Goal: Navigation & Orientation: Find specific page/section

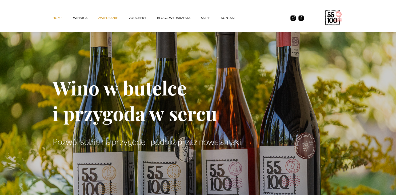
click at [113, 16] on link "ZWIEDZANIE" at bounding box center [113, 18] width 30 height 16
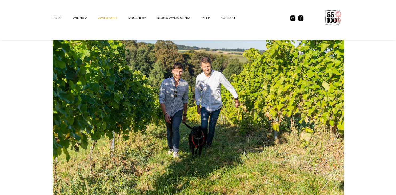
scroll to position [84, 0]
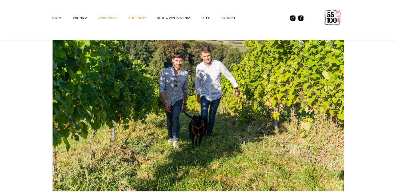
click at [137, 19] on link "vouchery" at bounding box center [142, 18] width 29 height 16
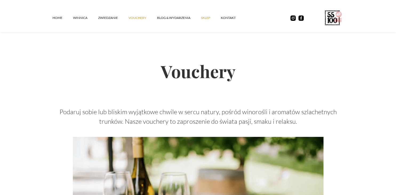
click at [204, 19] on link "SKLEP" at bounding box center [211, 18] width 20 height 16
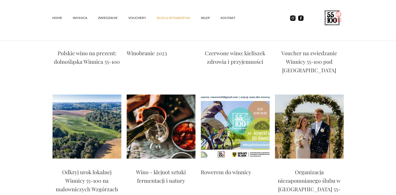
scroll to position [619, 0]
